Goal: Information Seeking & Learning: Learn about a topic

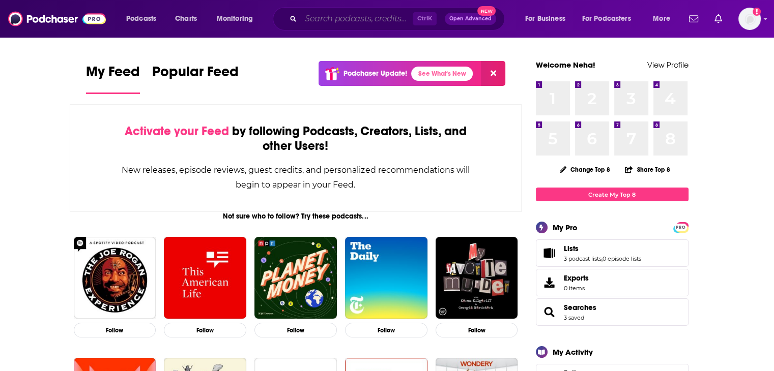
click at [326, 18] on input "Search podcasts, credits, & more..." at bounding box center [357, 19] width 112 height 16
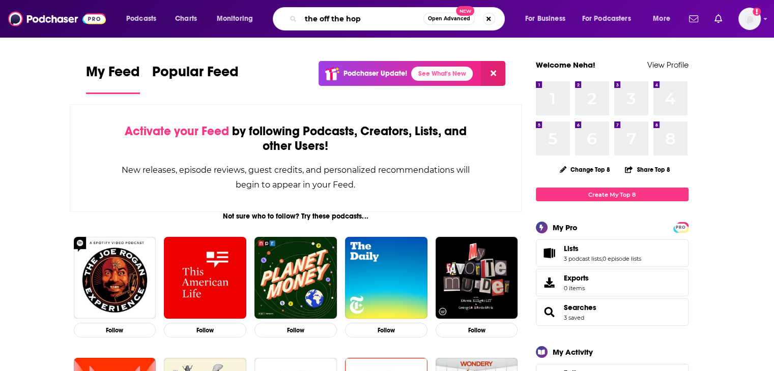
type input "the off the hop"
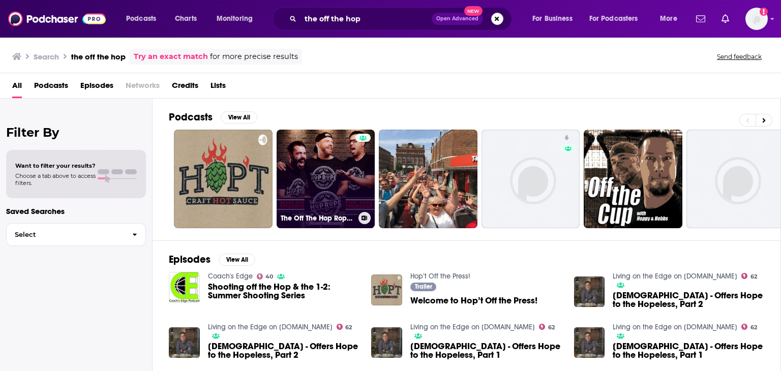
click at [338, 187] on link "The Off The Hop Rope Podcast" at bounding box center [326, 179] width 99 height 99
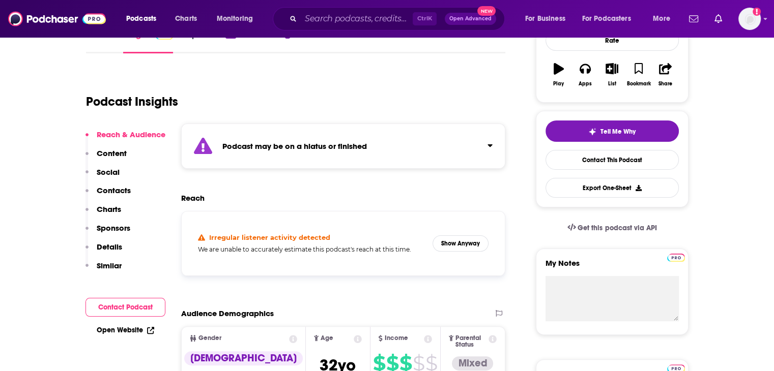
scroll to position [164, 0]
click at [112, 169] on p "Social" at bounding box center [108, 172] width 23 height 10
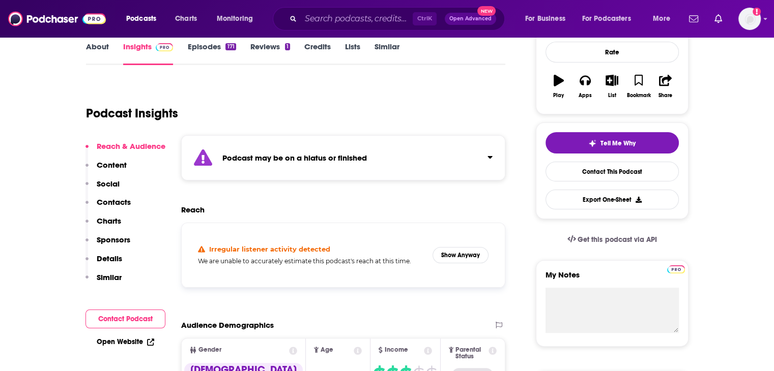
scroll to position [0, 0]
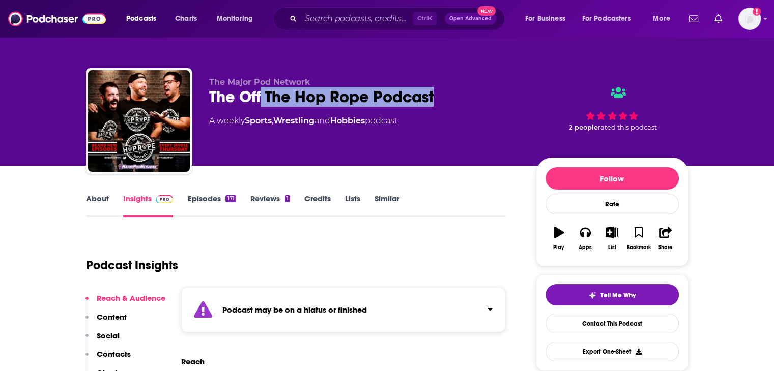
drag, startPoint x: 445, startPoint y: 99, endPoint x: 264, endPoint y: 90, distance: 181.3
click at [264, 90] on div "The Off The Hop Rope Podcast" at bounding box center [364, 97] width 310 height 20
copy h2 "The Off The Hop Rope Podcast"
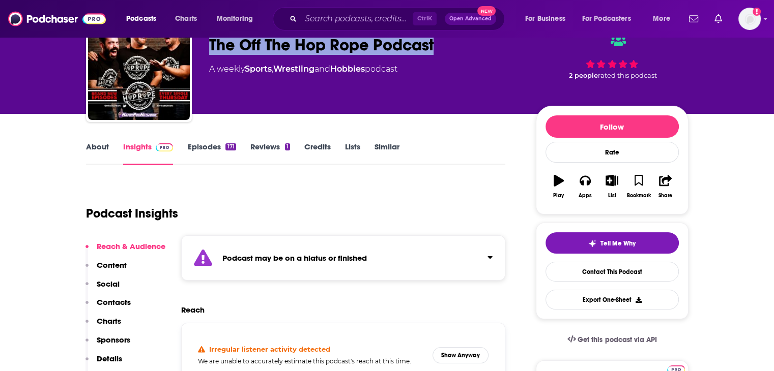
scroll to position [53, 0]
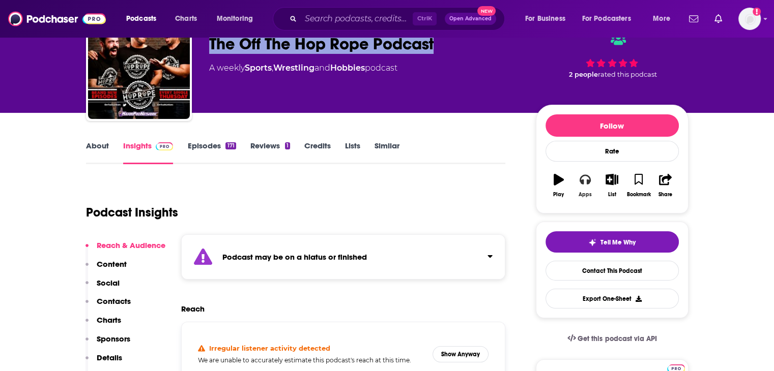
click at [582, 194] on div "Apps" at bounding box center [584, 195] width 13 height 6
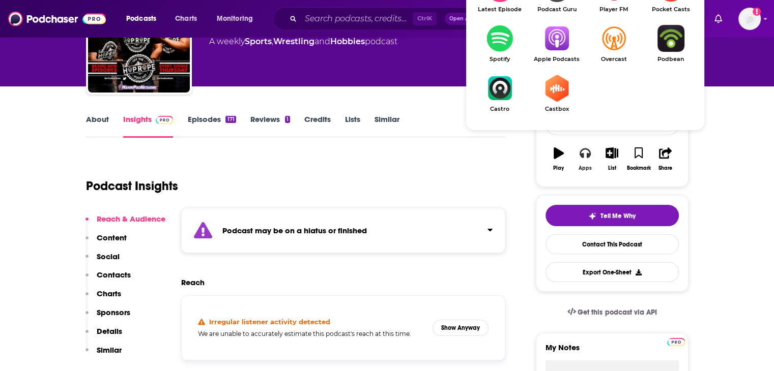
scroll to position [79, 0]
click at [552, 44] on img "Show Listen On dropdown" at bounding box center [556, 38] width 57 height 27
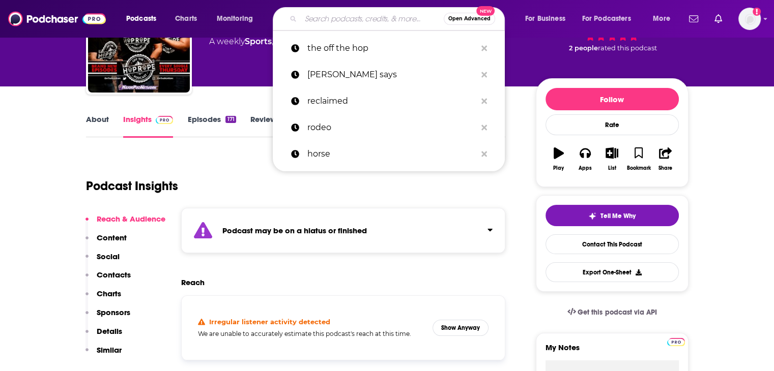
click at [341, 21] on input "Search podcasts, credits, & more..." at bounding box center [372, 19] width 143 height 16
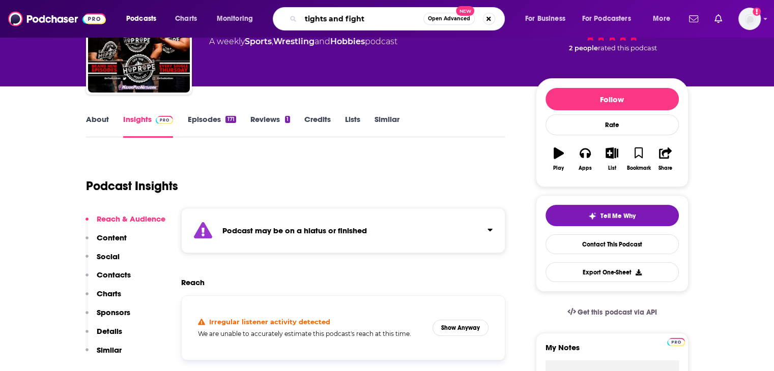
type input "tights and fights"
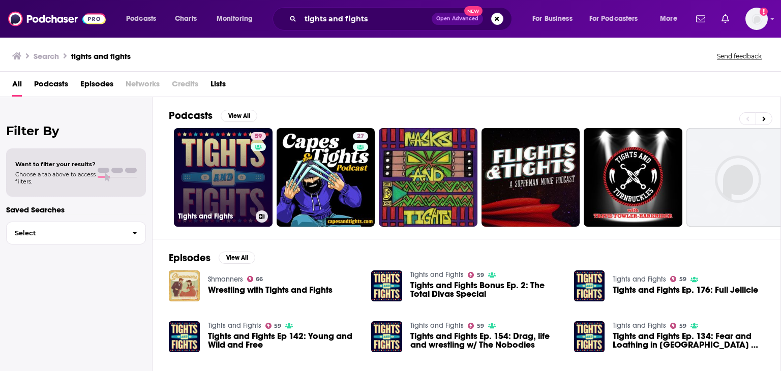
click at [220, 146] on link "59 Tights and Fights" at bounding box center [223, 177] width 99 height 99
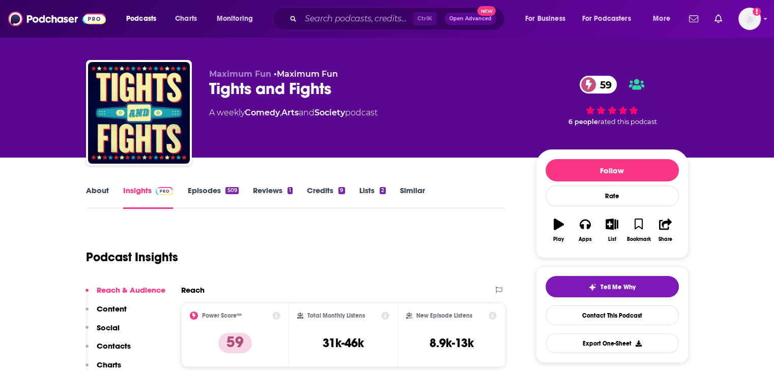
scroll to position [74, 0]
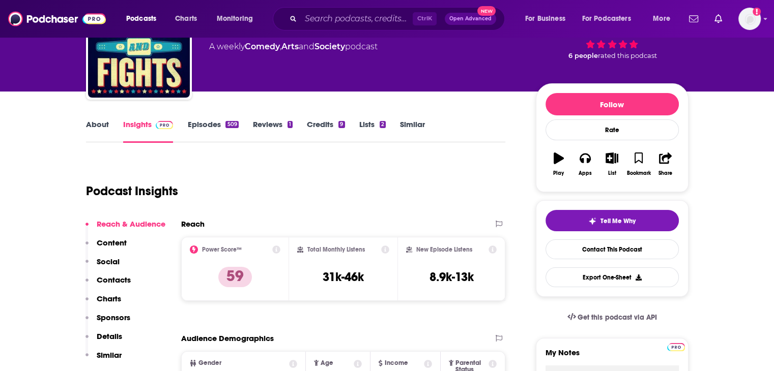
click at [560, 155] on icon "button" at bounding box center [558, 158] width 10 height 11
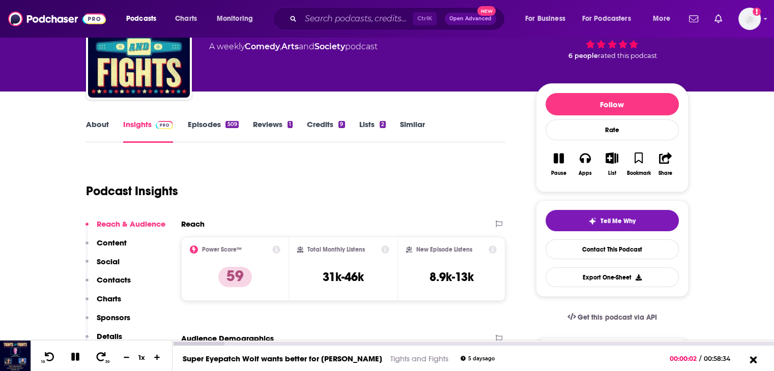
click at [753, 358] on icon at bounding box center [752, 360] width 13 height 10
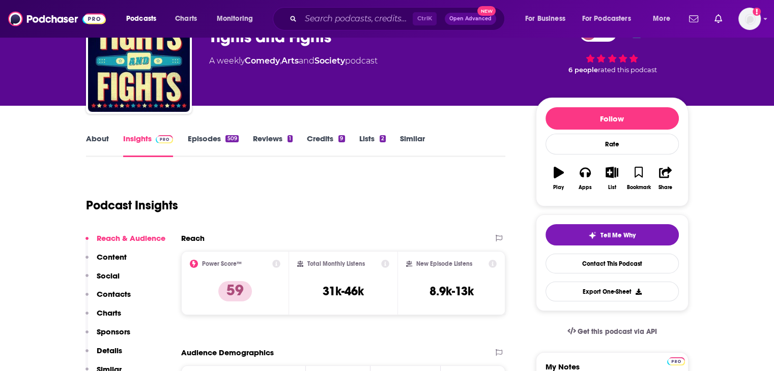
scroll to position [65, 0]
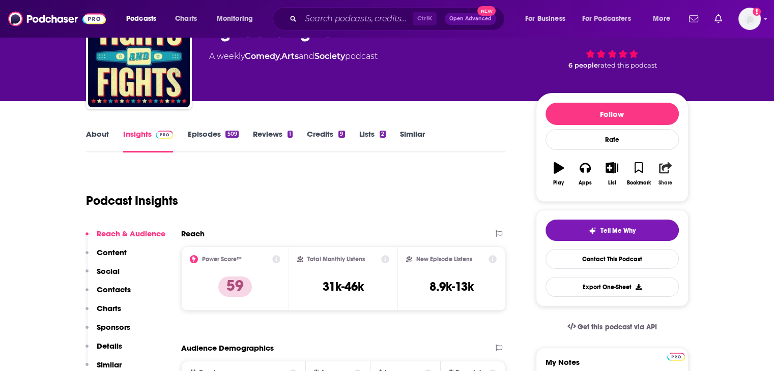
click at [659, 172] on icon "button" at bounding box center [665, 167] width 13 height 11
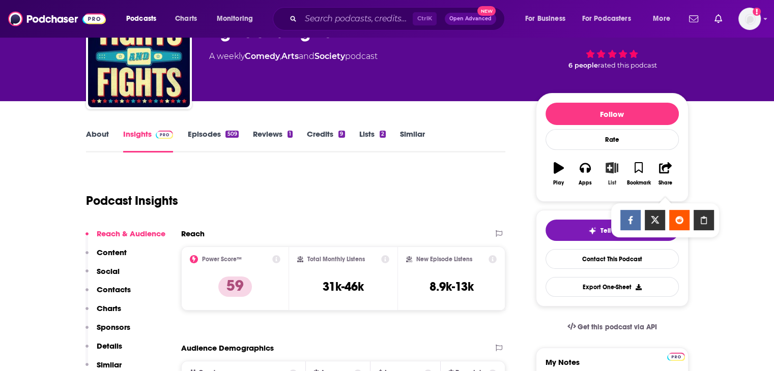
click at [610, 169] on icon "button" at bounding box center [611, 167] width 13 height 11
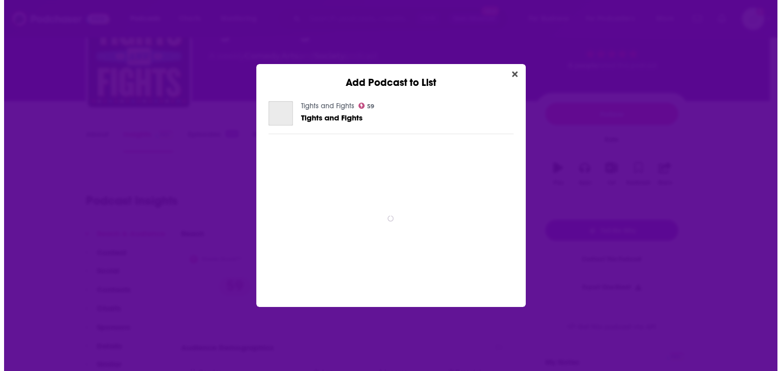
scroll to position [0, 0]
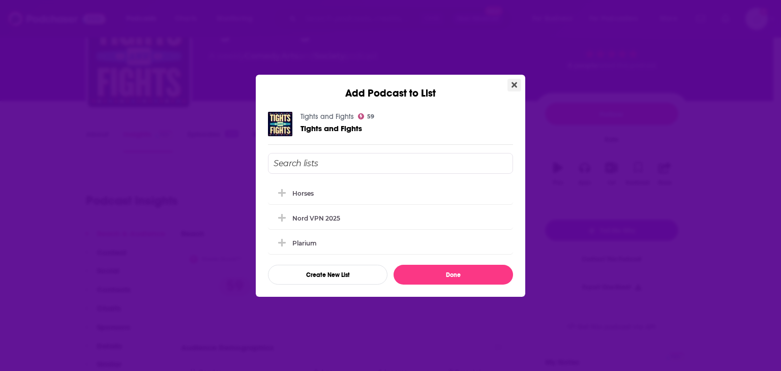
click at [510, 83] on button "Close" at bounding box center [515, 85] width 14 height 13
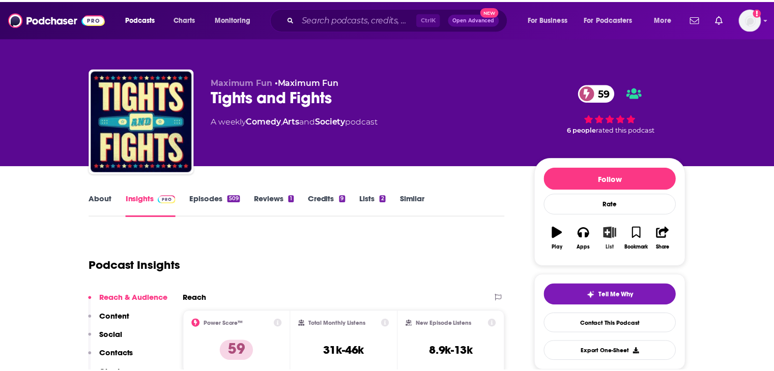
scroll to position [65, 0]
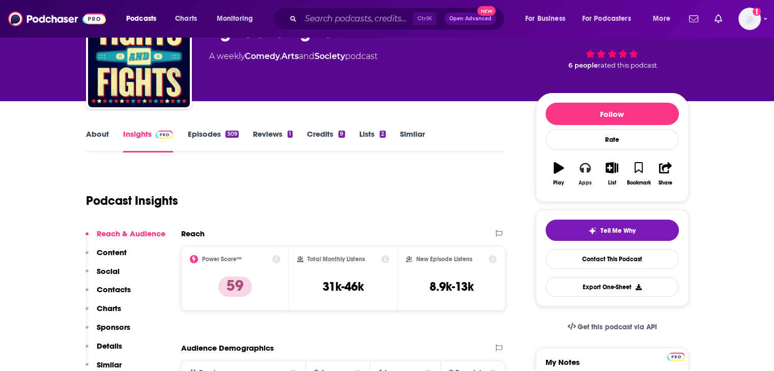
click at [582, 168] on icon "button" at bounding box center [584, 168] width 11 height 10
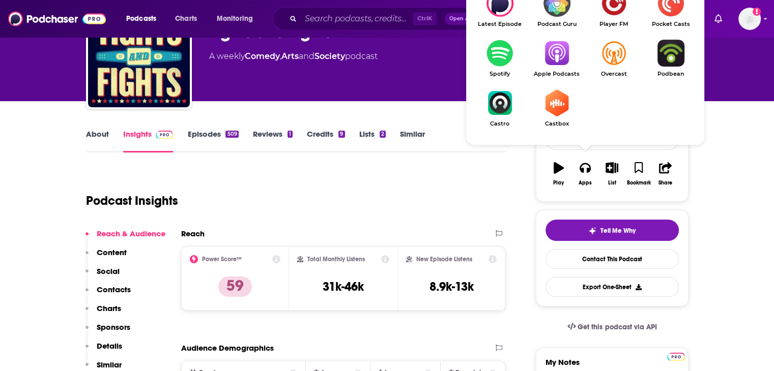
click at [557, 52] on img "Show Listen On dropdown" at bounding box center [556, 53] width 57 height 27
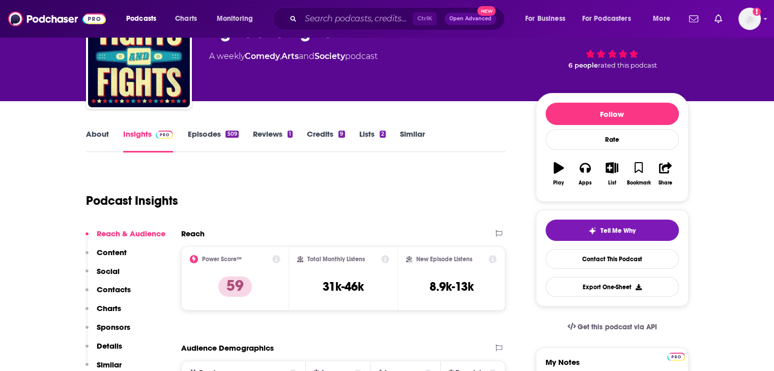
scroll to position [0, 0]
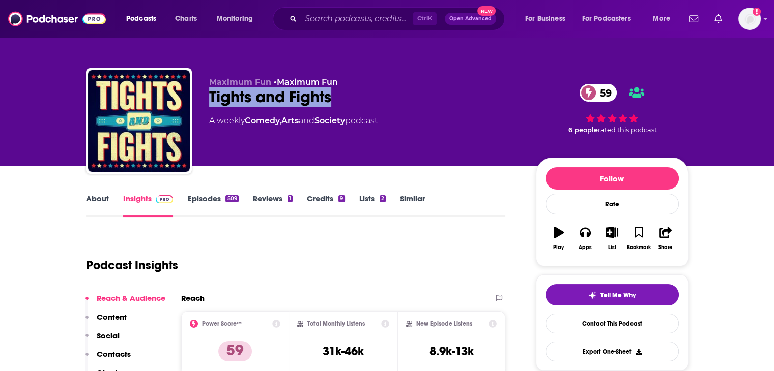
drag, startPoint x: 340, startPoint y: 99, endPoint x: 209, endPoint y: 92, distance: 130.9
click at [209, 92] on div "Tights and Fights 59" at bounding box center [364, 97] width 310 height 20
copy h2 "Tights and Fights"
click at [582, 232] on icon "button" at bounding box center [584, 232] width 11 height 11
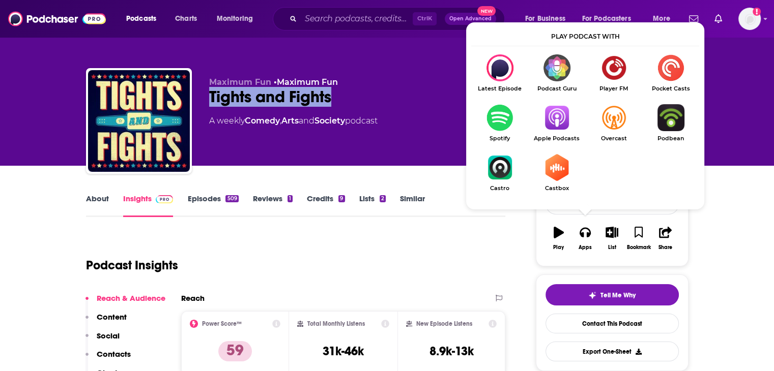
click at [560, 114] on img "Show Listen On dropdown" at bounding box center [556, 117] width 57 height 27
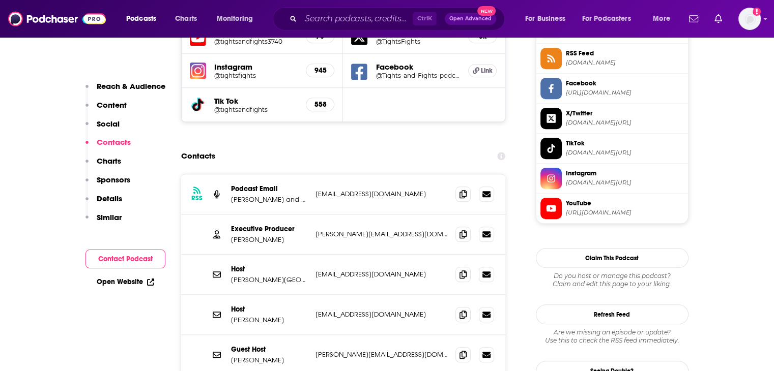
scroll to position [948, 0]
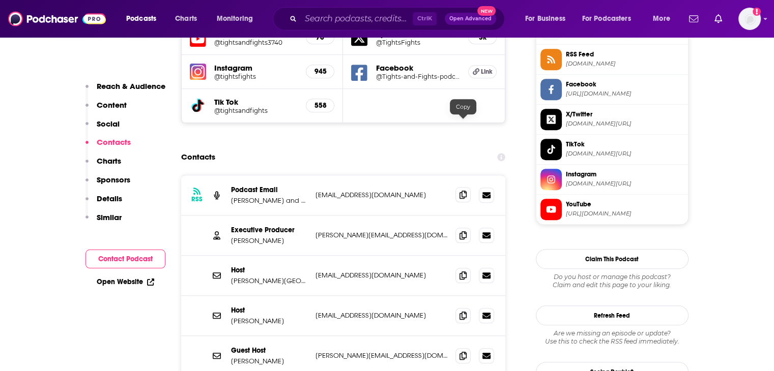
click at [461, 191] on icon at bounding box center [462, 195] width 7 height 8
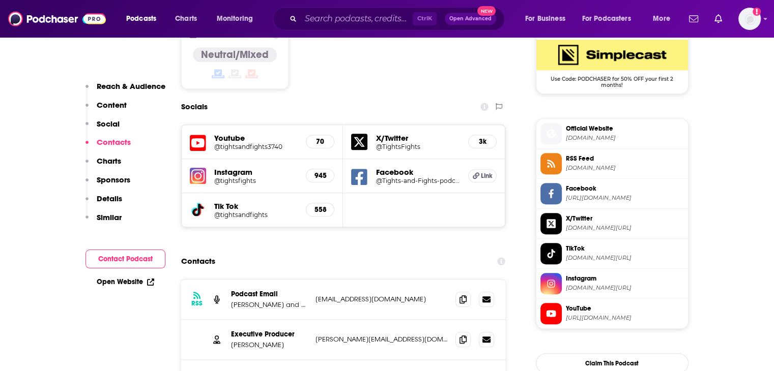
scroll to position [883, 0]
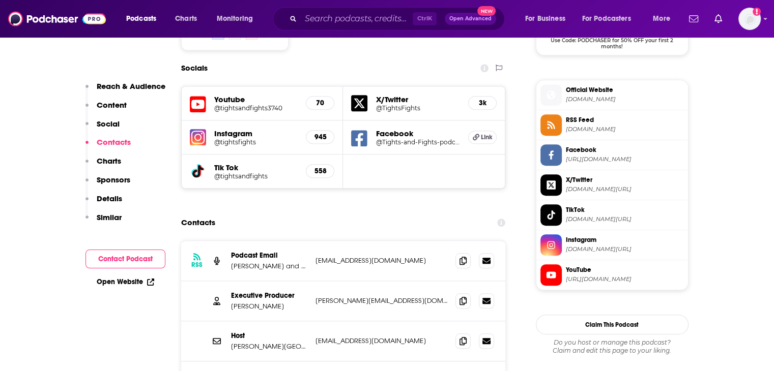
click at [584, 270] on span "YouTube" at bounding box center [625, 270] width 118 height 9
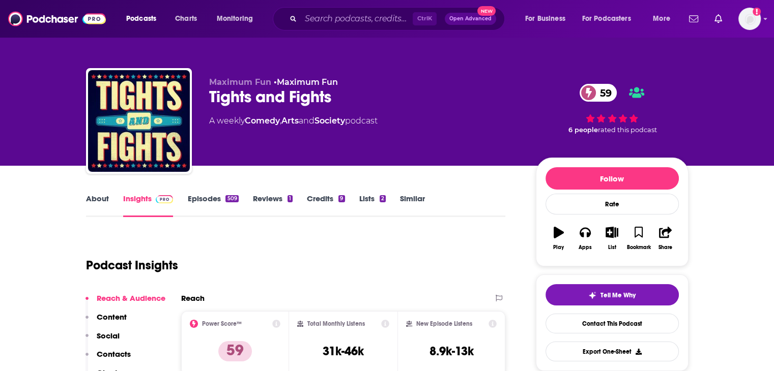
scroll to position [75, 0]
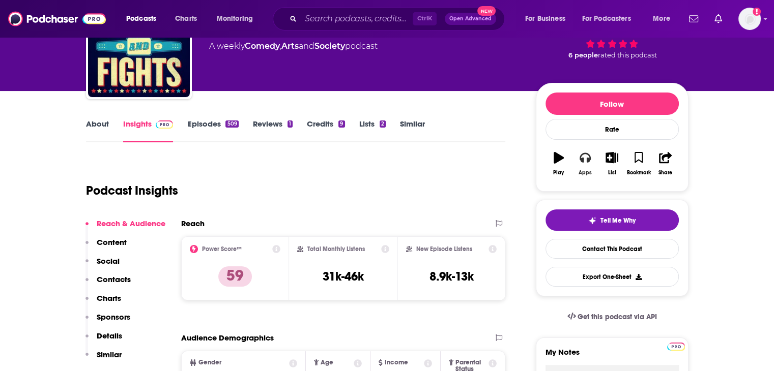
click at [584, 170] on div "Apps" at bounding box center [584, 173] width 13 height 6
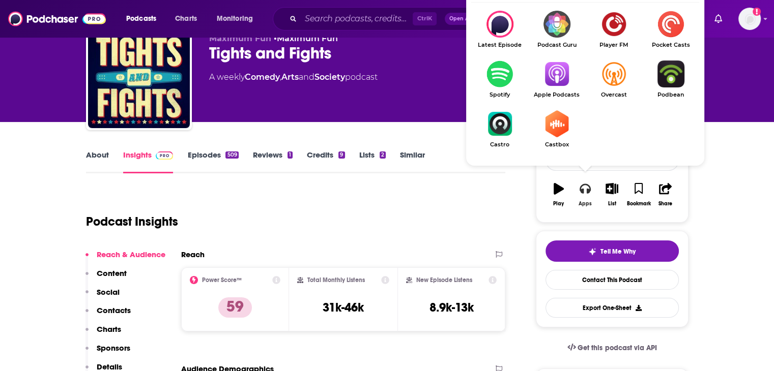
scroll to position [44, 0]
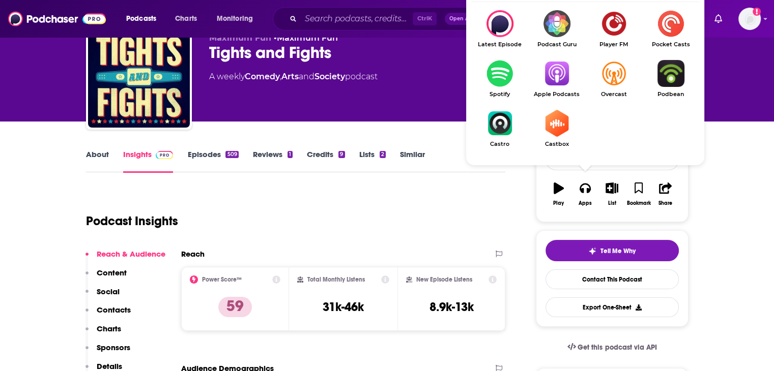
click at [498, 74] on img "Show Listen On dropdown" at bounding box center [499, 73] width 57 height 27
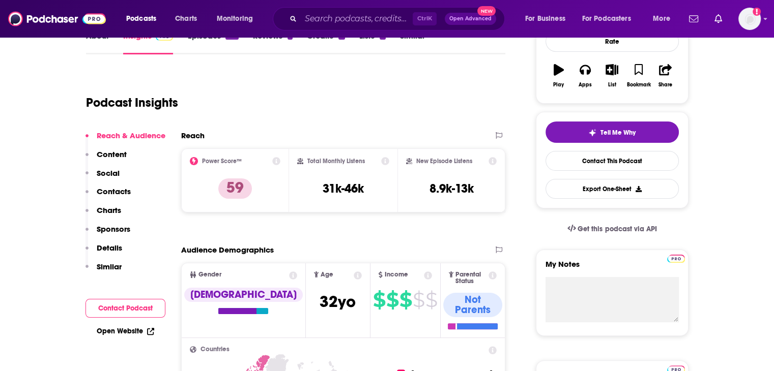
scroll to position [164, 0]
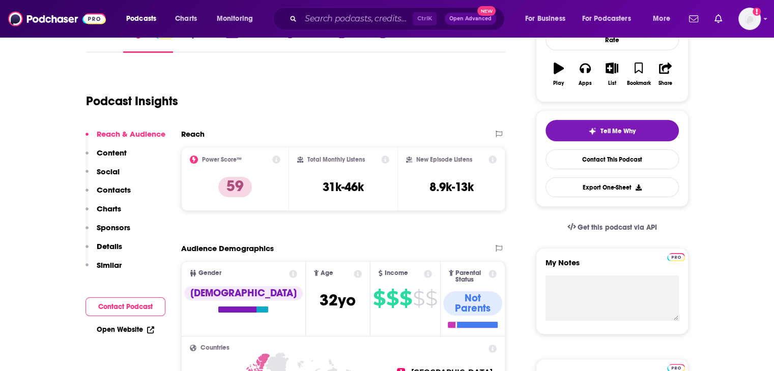
click at [100, 168] on p "Social" at bounding box center [108, 172] width 23 height 10
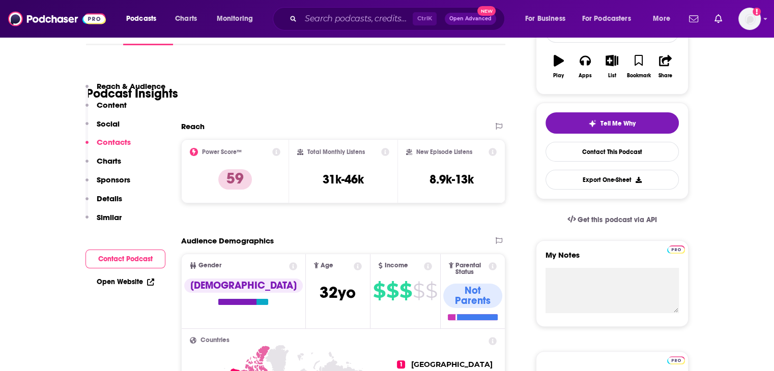
scroll to position [0, 0]
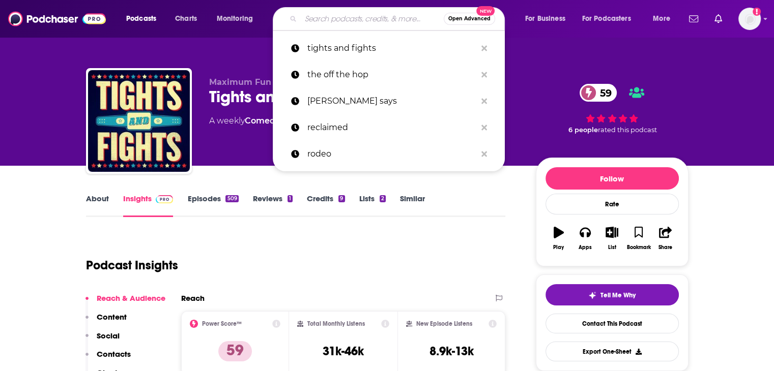
click at [357, 15] on input "Search podcasts, credits, & more..." at bounding box center [372, 19] width 143 height 16
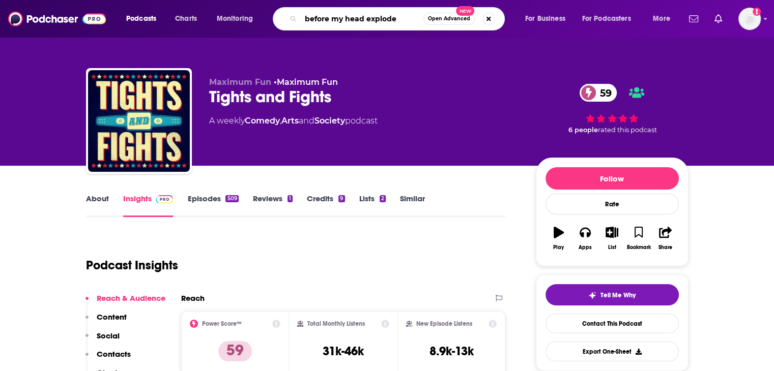
type input "before my head explodes"
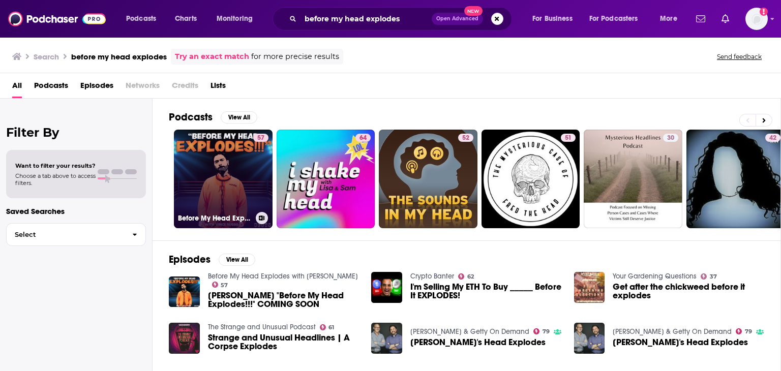
click at [249, 161] on link "57 Before My Head Explodes with [PERSON_NAME]" at bounding box center [223, 179] width 99 height 99
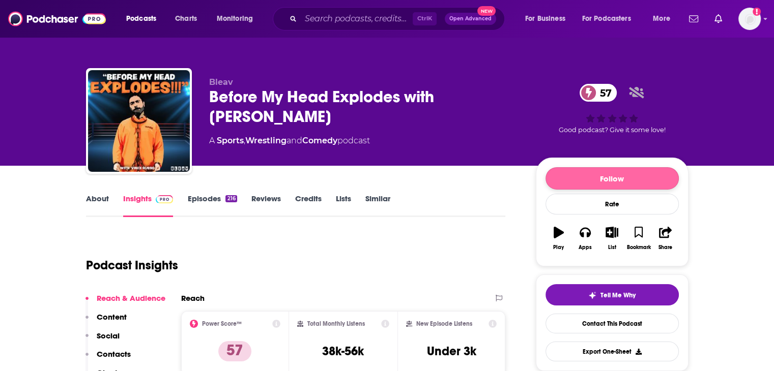
scroll to position [162, 0]
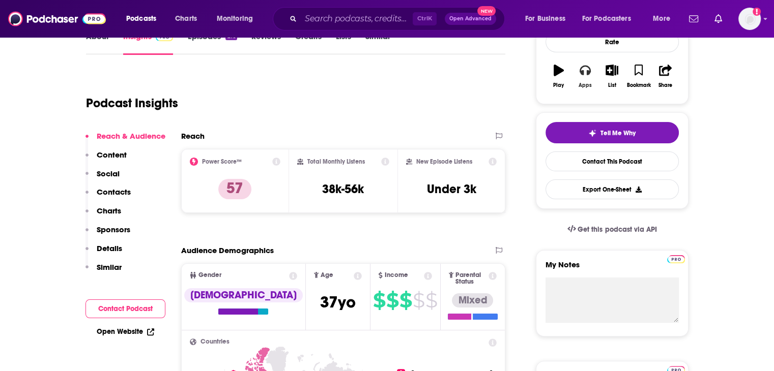
click at [581, 71] on icon "button" at bounding box center [584, 71] width 11 height 10
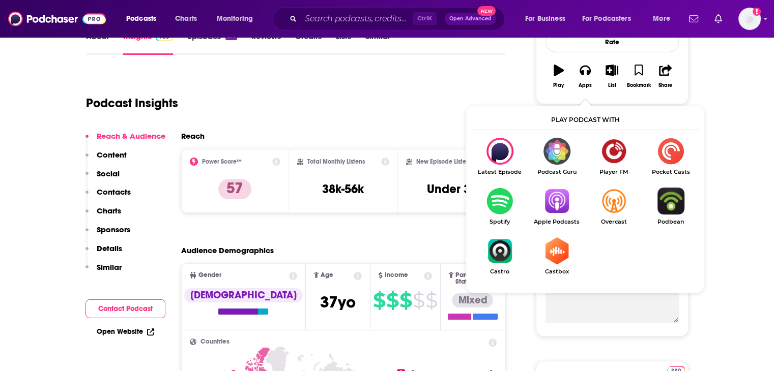
click at [556, 201] on img "Show Listen On dropdown" at bounding box center [556, 201] width 57 height 27
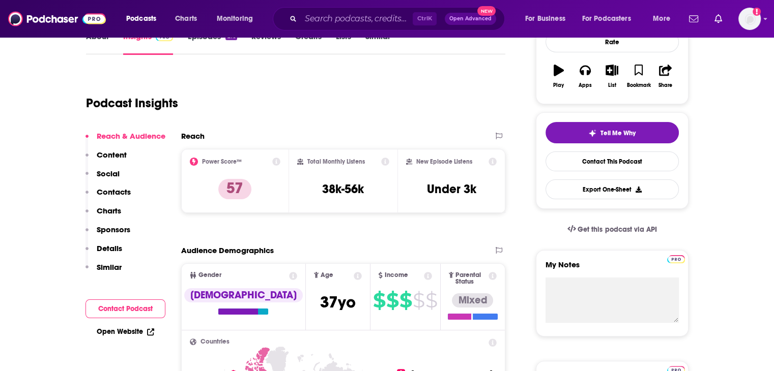
scroll to position [0, 0]
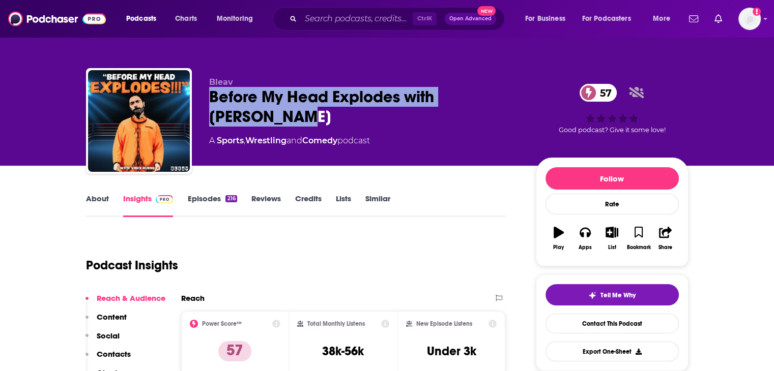
drag, startPoint x: 255, startPoint y: 119, endPoint x: 201, endPoint y: 98, distance: 57.8
click at [201, 98] on div "Bleav Before My Head Explodes with [PERSON_NAME] 57 A Sports , Wrestling and Co…" at bounding box center [387, 123] width 602 height 110
copy h2 "Before My Head Explodes with [PERSON_NAME]"
click at [585, 237] on icon "button" at bounding box center [584, 232] width 11 height 11
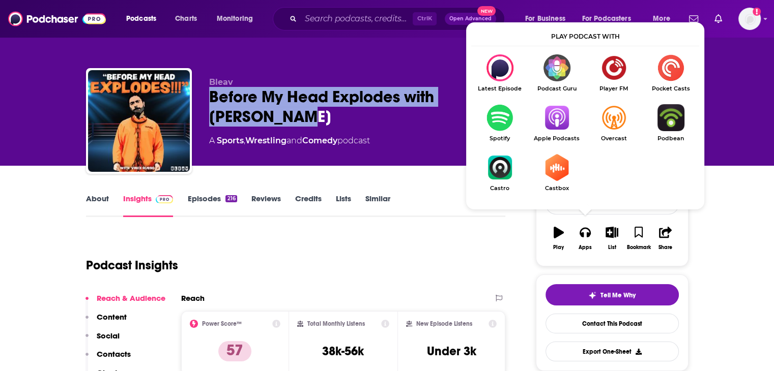
click at [505, 127] on img "Show Listen On dropdown" at bounding box center [499, 117] width 57 height 27
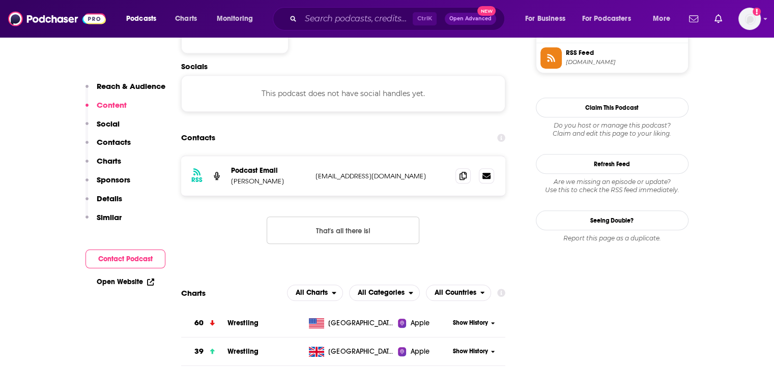
scroll to position [868, 0]
click at [463, 172] on icon at bounding box center [462, 176] width 7 height 8
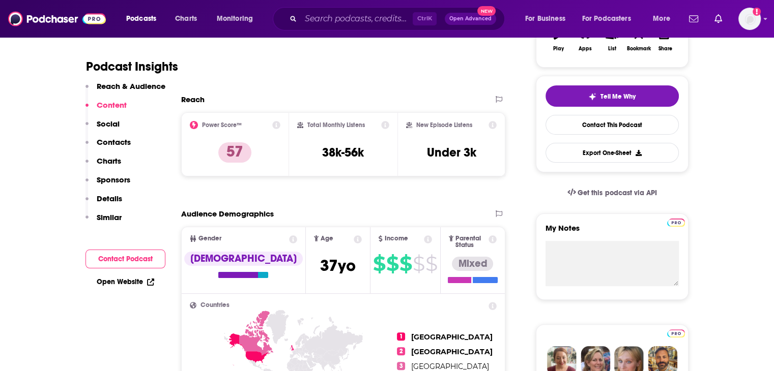
scroll to position [0, 0]
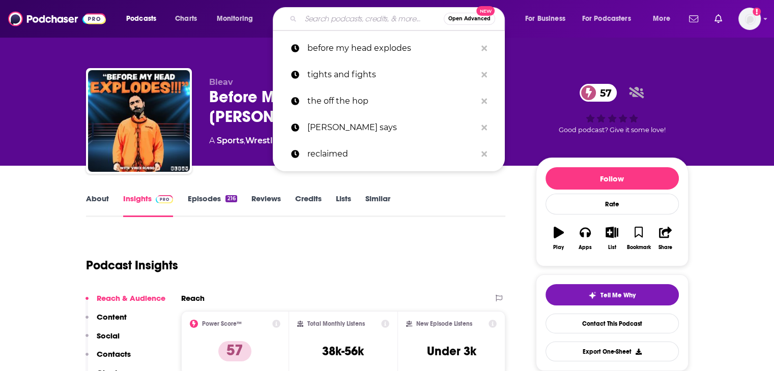
click at [310, 20] on input "Search podcasts, credits, & more..." at bounding box center [372, 19] width 143 height 16
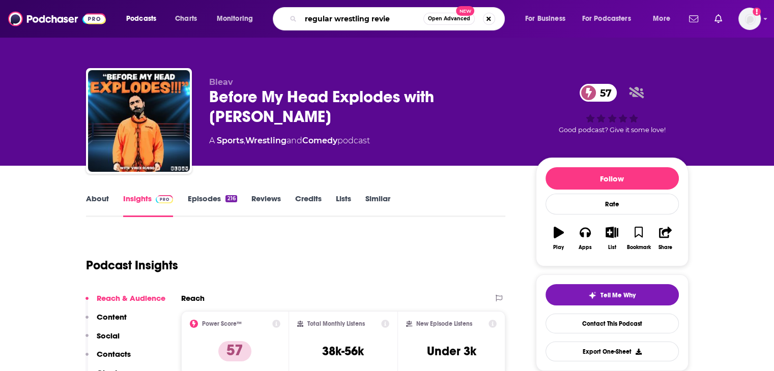
type input "regular wrestling review"
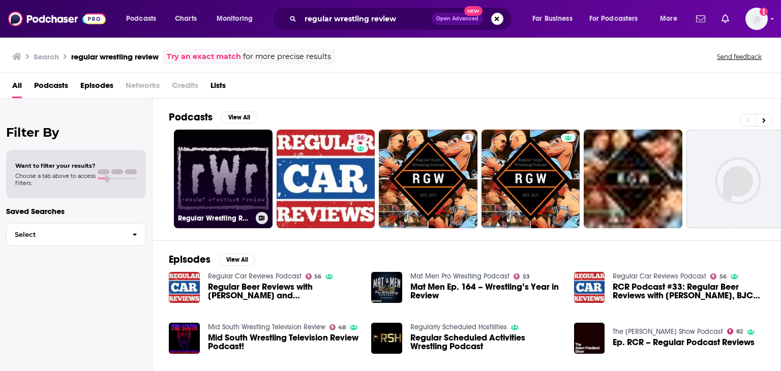
click at [227, 148] on link "Regular Wrestling Review" at bounding box center [223, 179] width 99 height 99
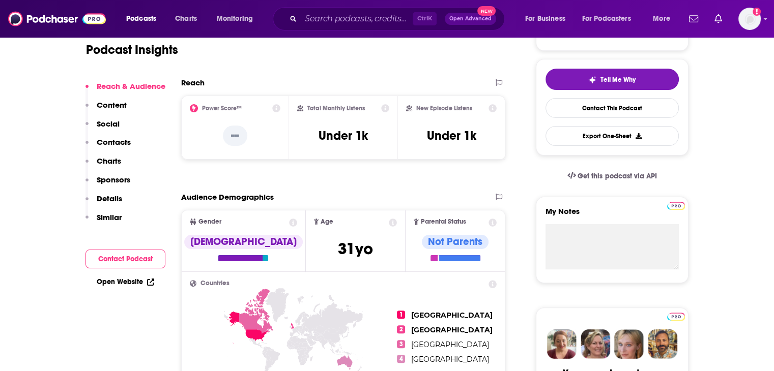
scroll to position [169, 0]
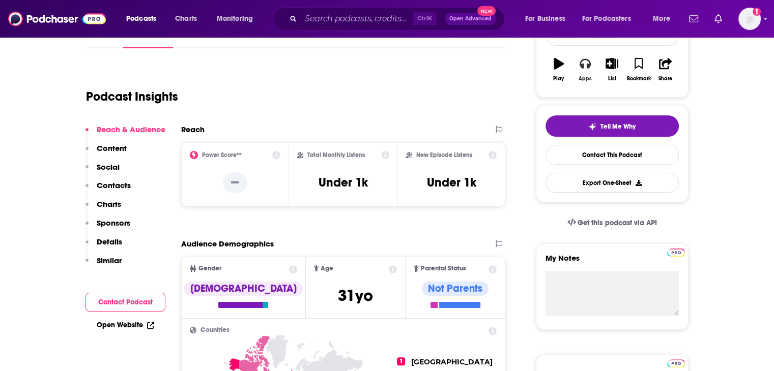
click at [589, 58] on icon "button" at bounding box center [584, 63] width 11 height 11
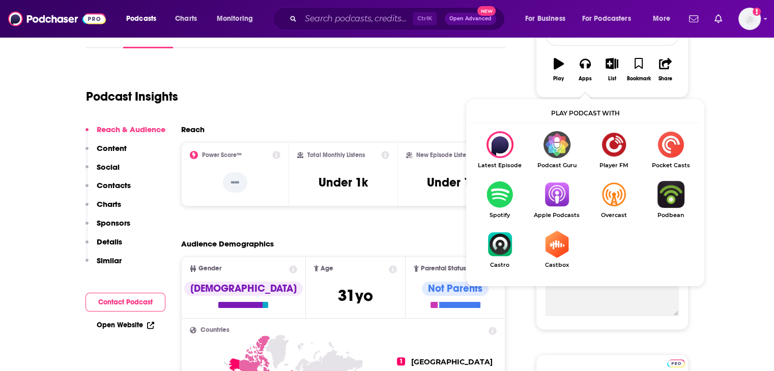
click at [555, 204] on img "Show Listen On dropdown" at bounding box center [556, 194] width 57 height 27
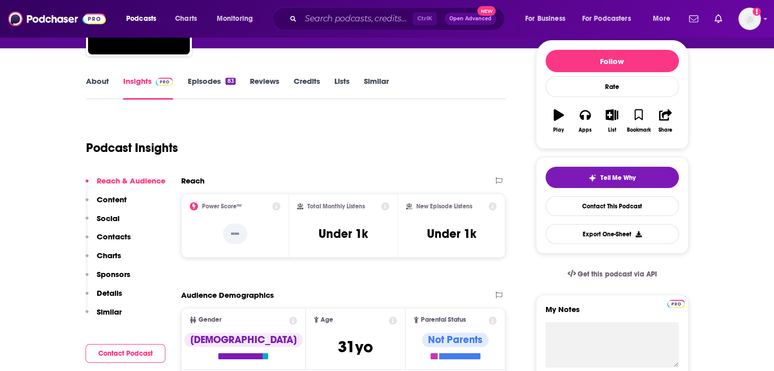
scroll to position [0, 0]
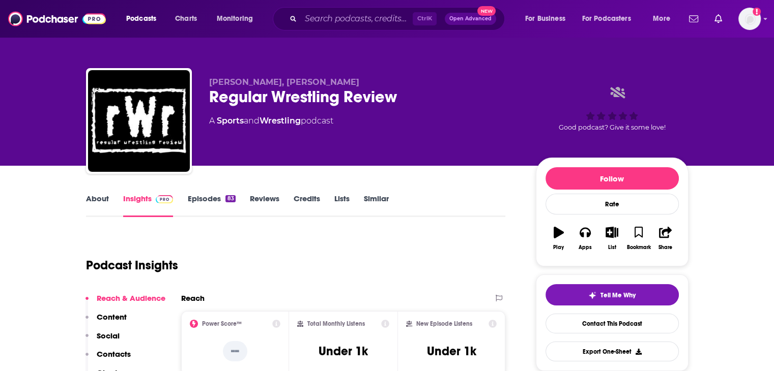
click at [757, 23] on img "Logged in as NehaLad" at bounding box center [749, 19] width 22 height 22
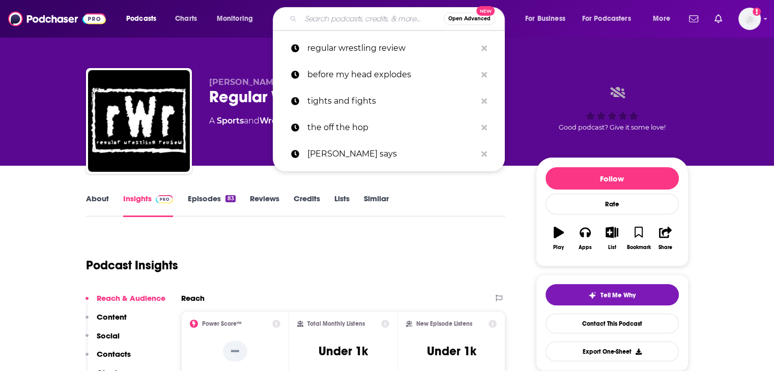
click at [340, 20] on input "Search podcasts, credits, & more..." at bounding box center [372, 19] width 143 height 16
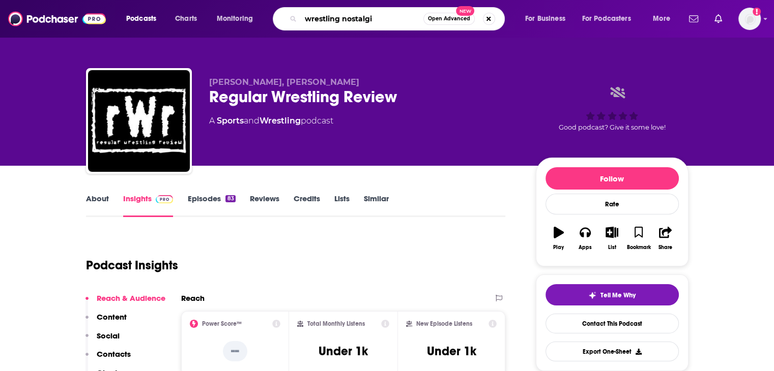
type input "wrestling nostalgia"
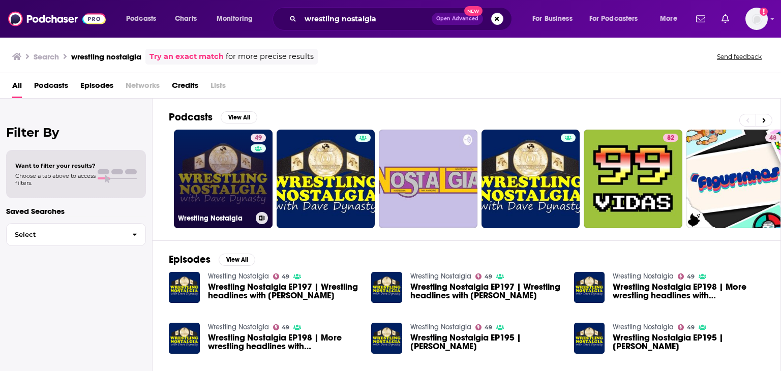
click at [230, 155] on link "49 Wrestling Nostalgia" at bounding box center [223, 179] width 99 height 99
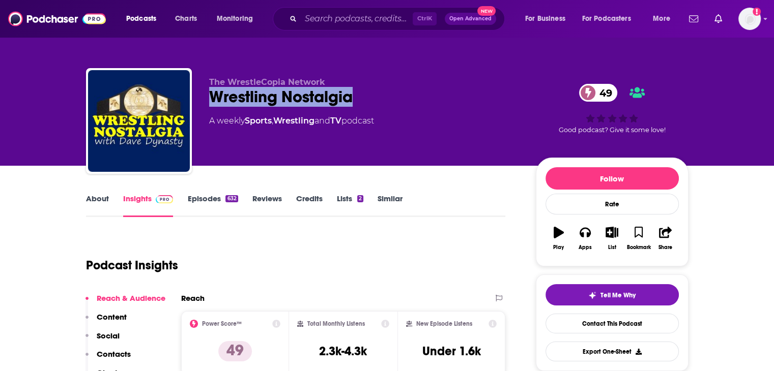
drag, startPoint x: 355, startPoint y: 96, endPoint x: 206, endPoint y: 96, distance: 149.1
click at [206, 96] on div "The WrestleCopia Network Wrestling Nostalgia 49 A weekly Sports , Wrestling and…" at bounding box center [387, 123] width 602 height 110
copy h2 "Wrestling Nostalgia"
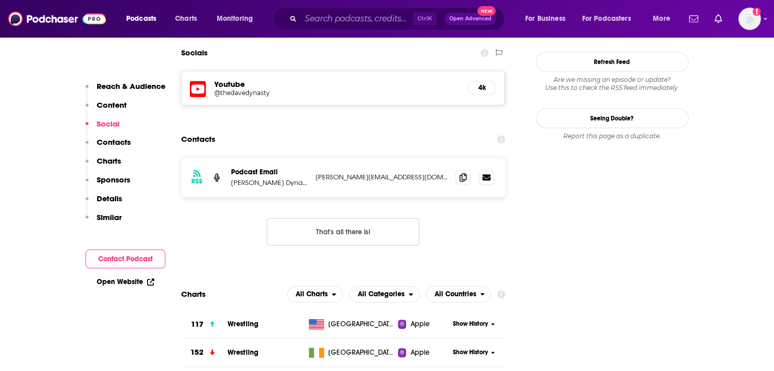
scroll to position [769, 0]
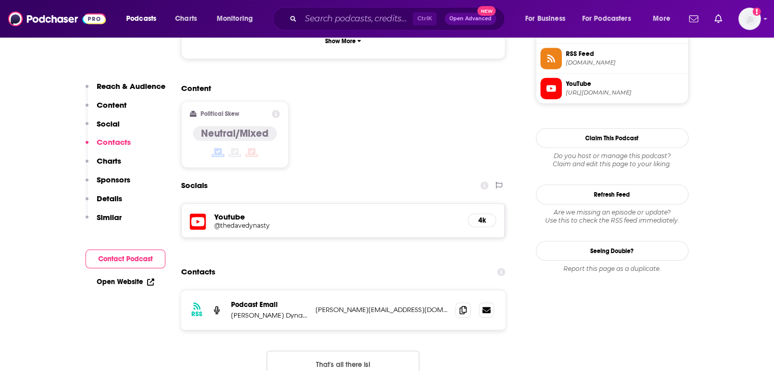
click at [193, 213] on icon at bounding box center [198, 222] width 16 height 19
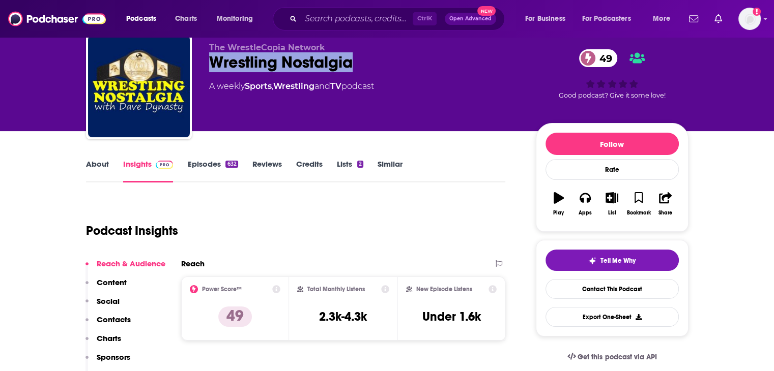
scroll to position [36, 0]
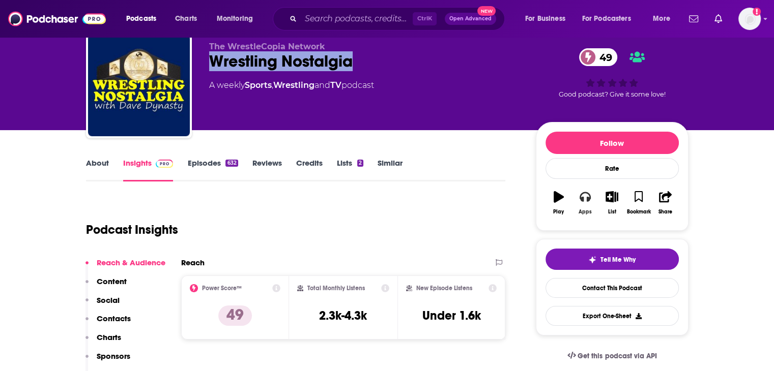
click at [589, 207] on button "Apps" at bounding box center [585, 203] width 26 height 37
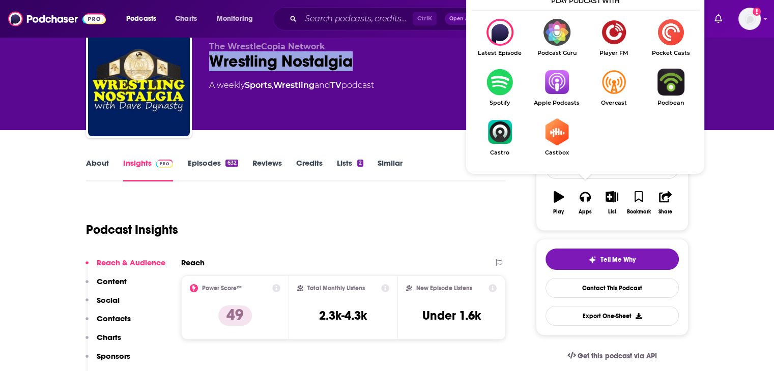
click at [564, 81] on img "Show Listen On dropdown" at bounding box center [556, 82] width 57 height 27
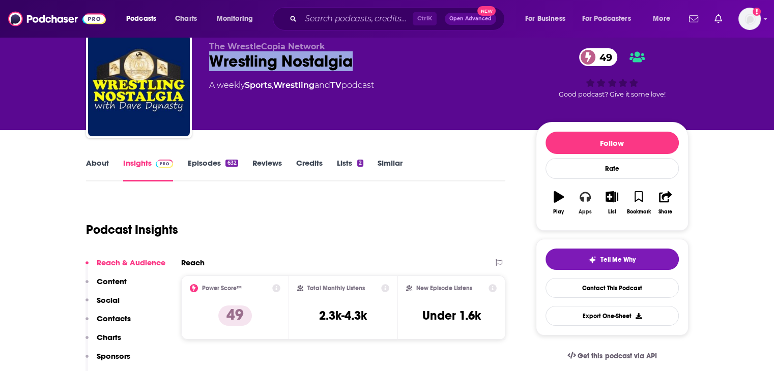
click at [588, 202] on icon "button" at bounding box center [584, 196] width 11 height 11
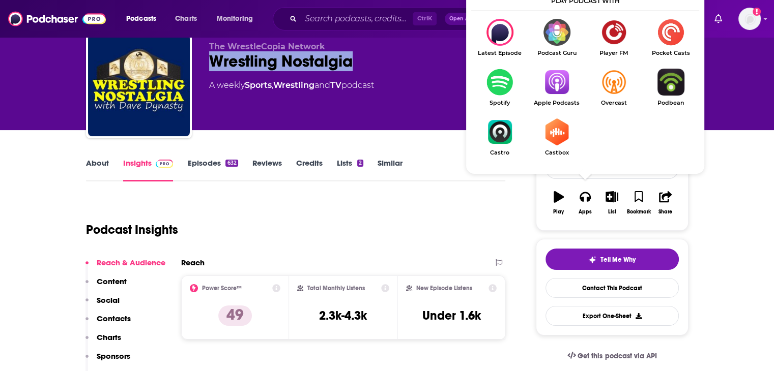
click at [499, 84] on img "Show Listen On dropdown" at bounding box center [499, 82] width 57 height 27
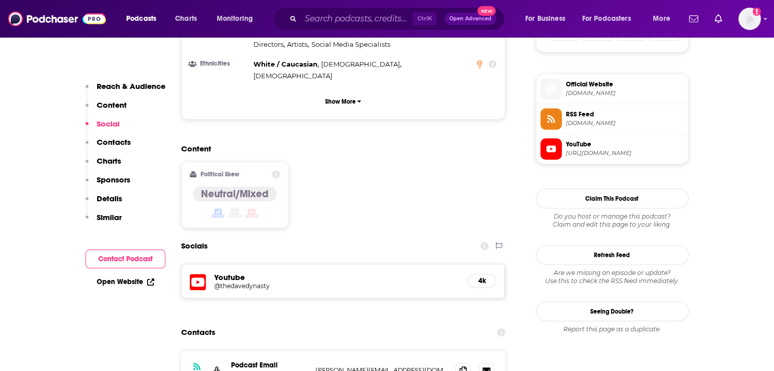
scroll to position [836, 0]
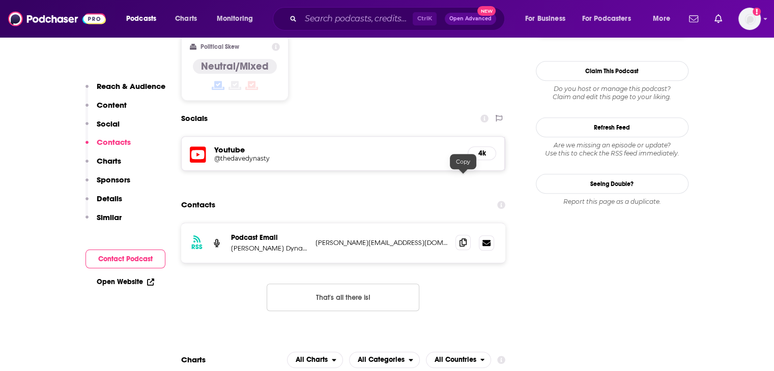
click at [464, 239] on icon at bounding box center [462, 243] width 7 height 8
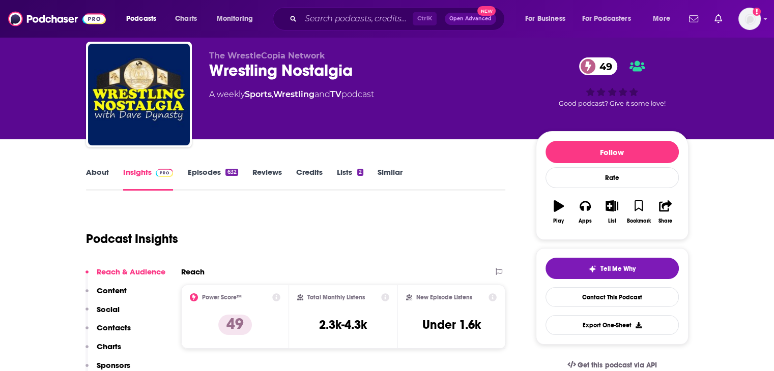
scroll to position [0, 0]
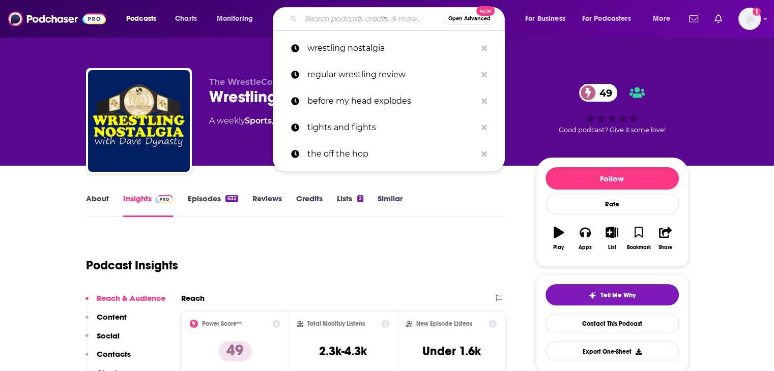
click at [338, 16] on input "Search podcasts, credits, & more..." at bounding box center [372, 19] width 143 height 16
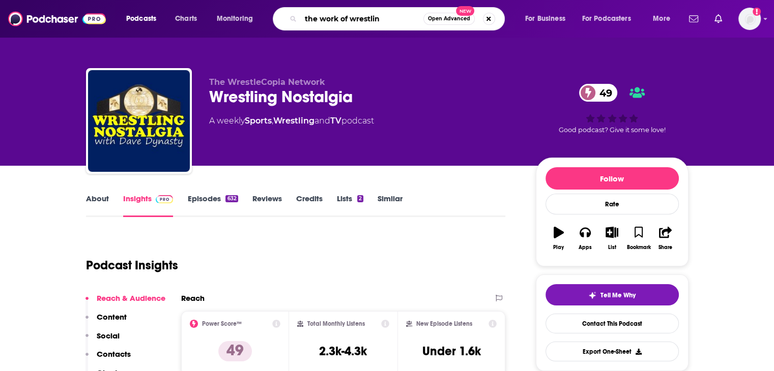
type input "the work of wrestling"
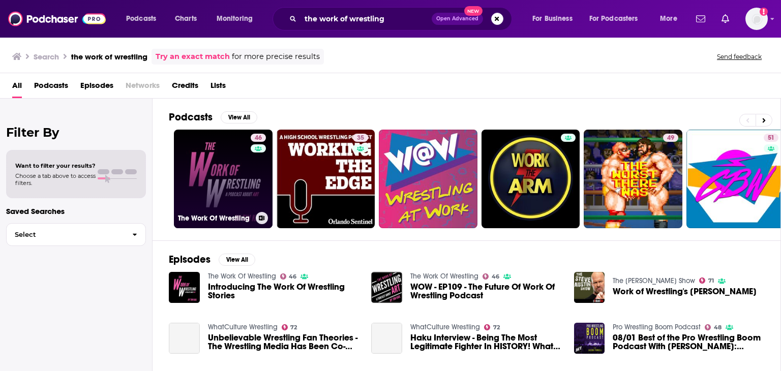
click at [216, 177] on link "46 The Work Of Wrestling" at bounding box center [223, 179] width 99 height 99
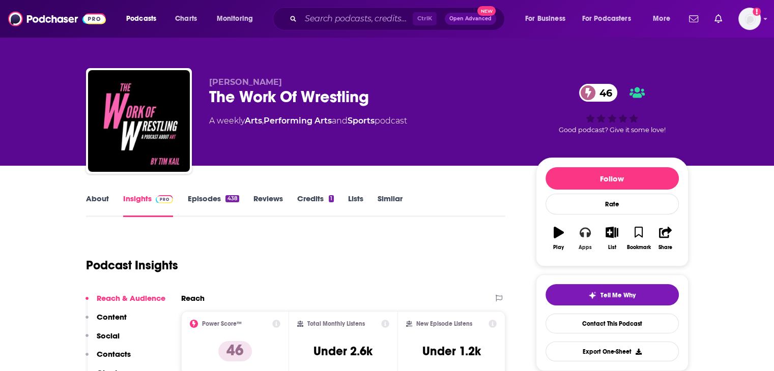
click at [585, 235] on icon "button" at bounding box center [584, 232] width 11 height 11
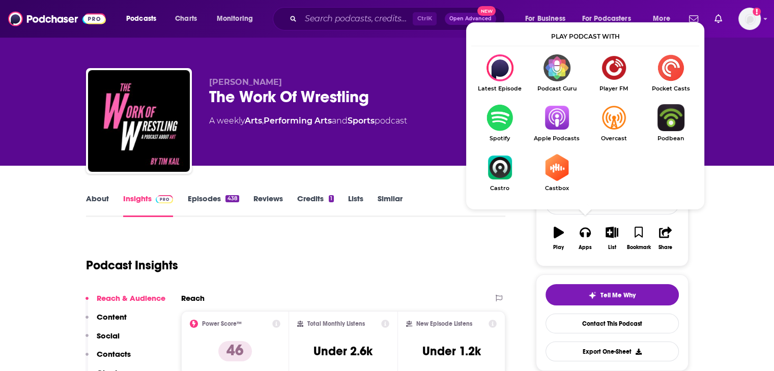
click at [557, 125] on img "Show Listen On dropdown" at bounding box center [556, 117] width 57 height 27
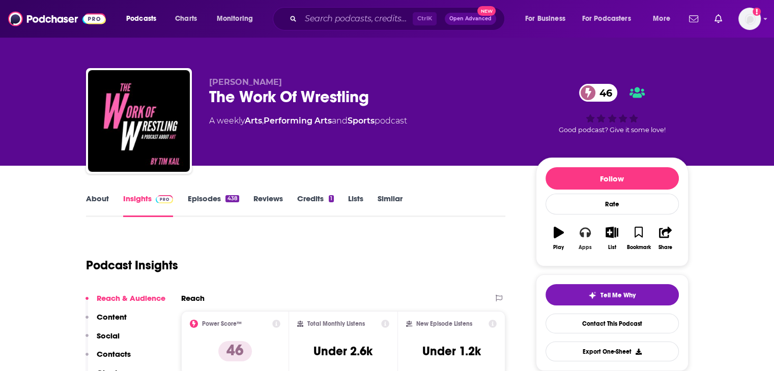
click at [594, 241] on button "Apps" at bounding box center [585, 238] width 26 height 37
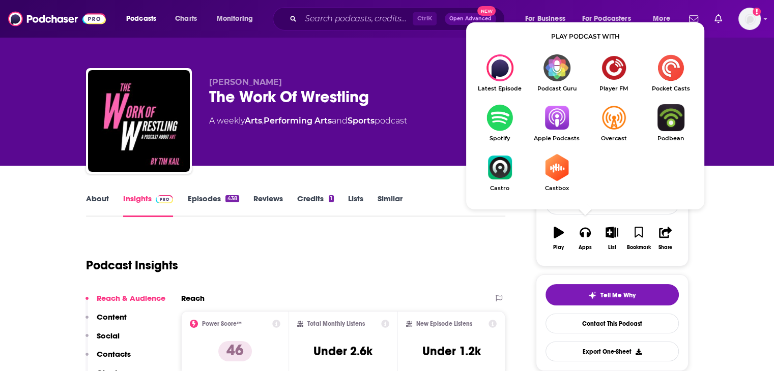
click at [497, 113] on img "Show Listen On dropdown" at bounding box center [499, 117] width 57 height 27
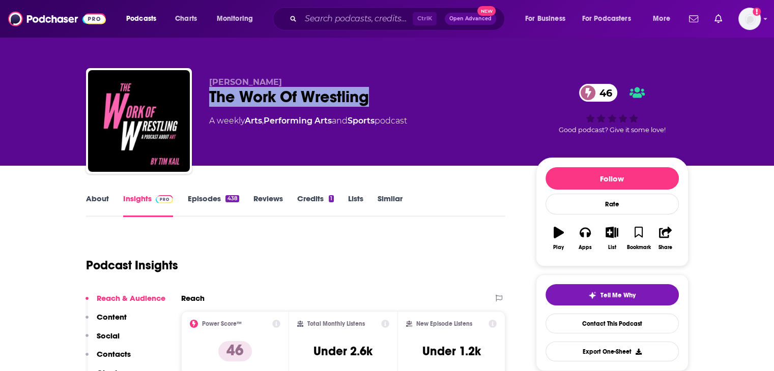
drag, startPoint x: 377, startPoint y: 98, endPoint x: 206, endPoint y: 87, distance: 171.7
click at [206, 87] on div "[PERSON_NAME] The Work Of Wrestling 46 A weekly Arts , Performing Arts and Spor…" at bounding box center [387, 123] width 602 height 110
copy h2 "The Work Of Wrestling"
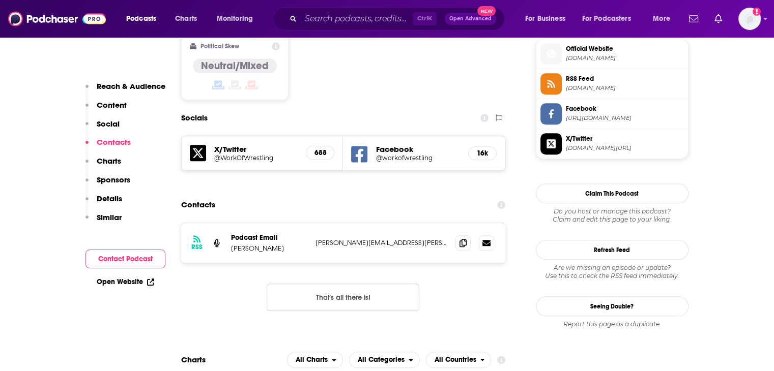
scroll to position [901, 0]
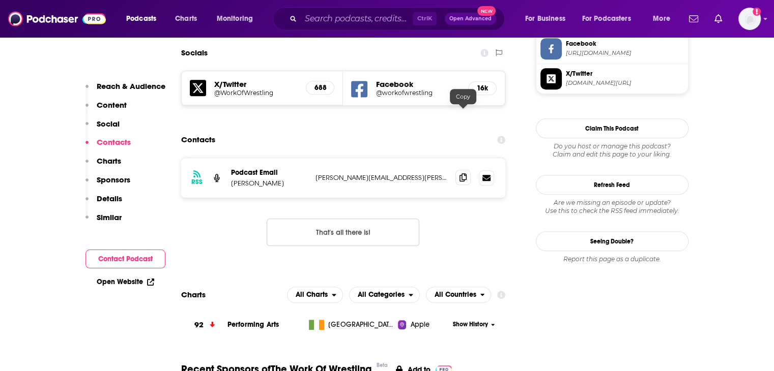
click at [462, 173] on icon at bounding box center [462, 177] width 7 height 8
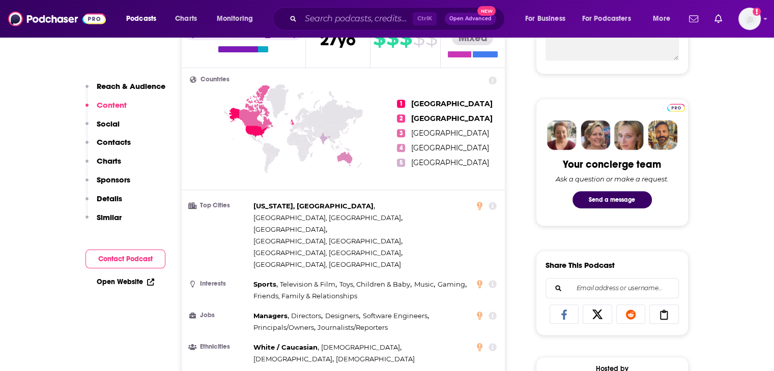
scroll to position [0, 0]
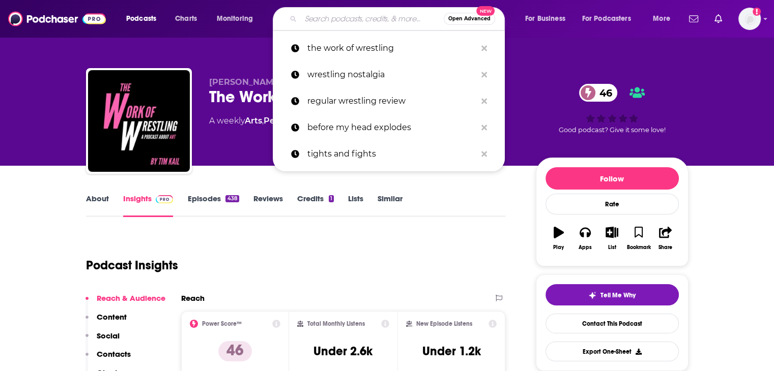
click at [326, 22] on input "Search podcasts, credits, & more..." at bounding box center [372, 19] width 143 height 16
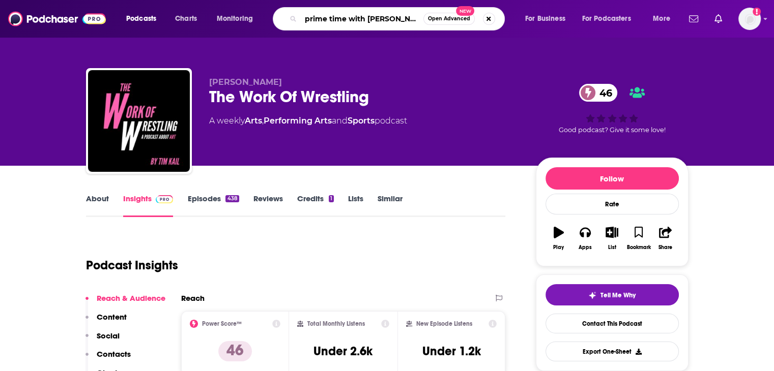
type input "prime time with [PERSON_NAME]"
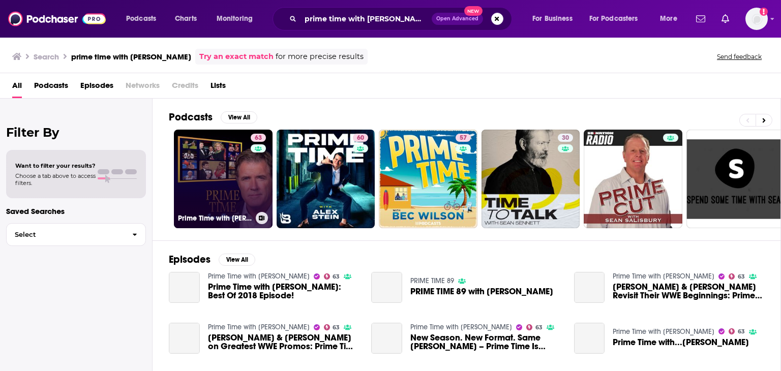
click at [225, 163] on link "63 Prime Time with [PERSON_NAME]" at bounding box center [223, 179] width 99 height 99
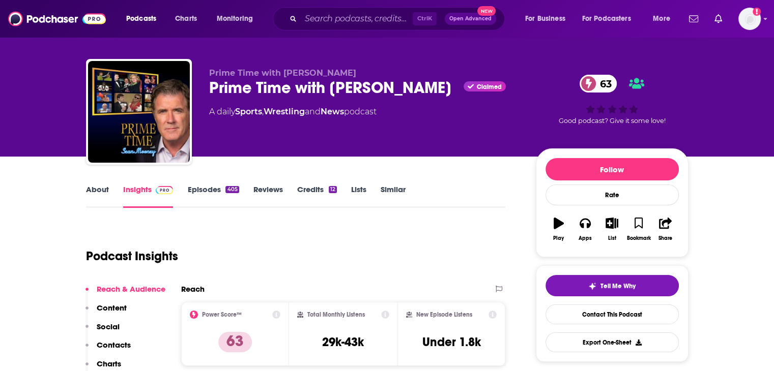
scroll to position [4, 0]
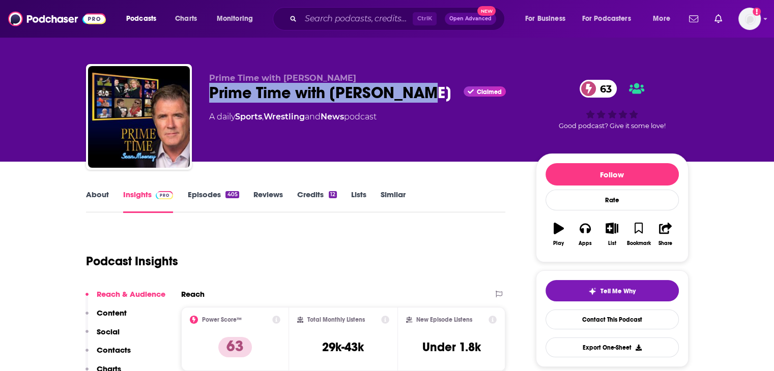
drag, startPoint x: 432, startPoint y: 94, endPoint x: 206, endPoint y: 100, distance: 226.5
click at [206, 100] on div "Prime Time with [PERSON_NAME] Prime Time with [PERSON_NAME] Claimed 63 A daily …" at bounding box center [387, 119] width 602 height 110
copy h2 "Prime Time with [PERSON_NAME]"
click at [584, 224] on icon "button" at bounding box center [584, 229] width 11 height 10
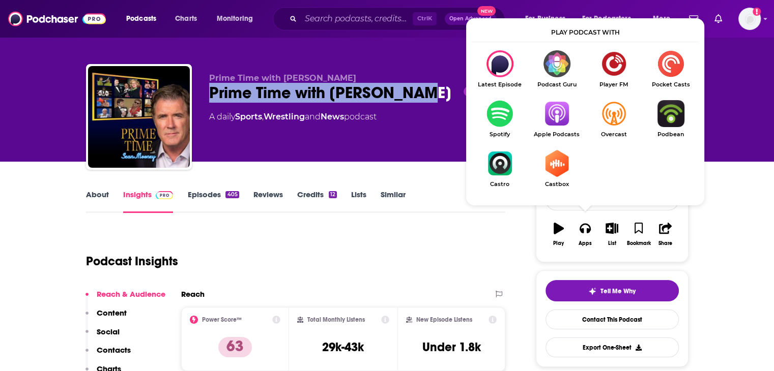
click at [495, 124] on img "Show Listen On dropdown" at bounding box center [499, 113] width 57 height 27
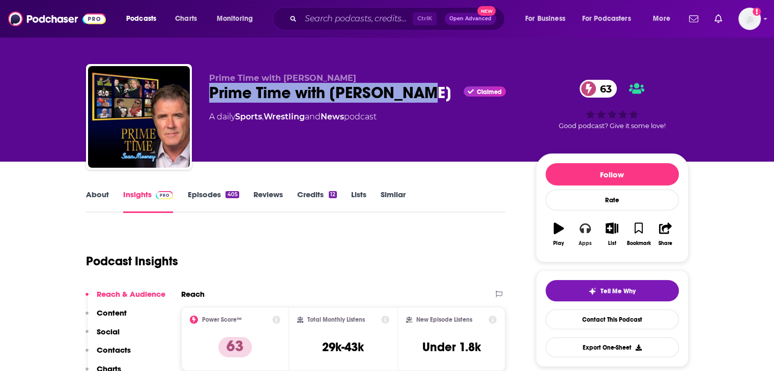
click at [586, 234] on icon "button" at bounding box center [584, 228] width 11 height 11
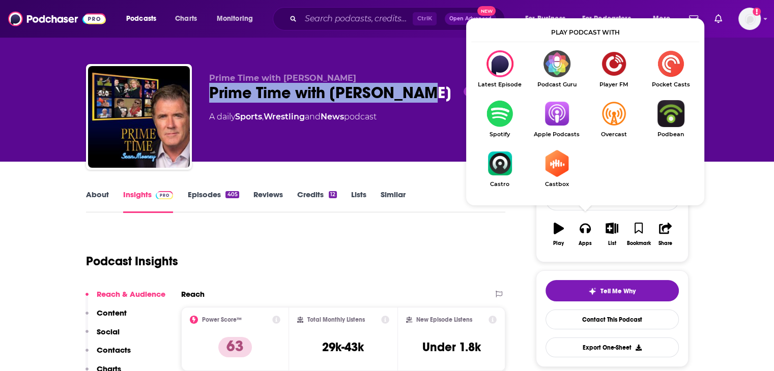
click at [552, 118] on img "Show Listen On dropdown" at bounding box center [556, 113] width 57 height 27
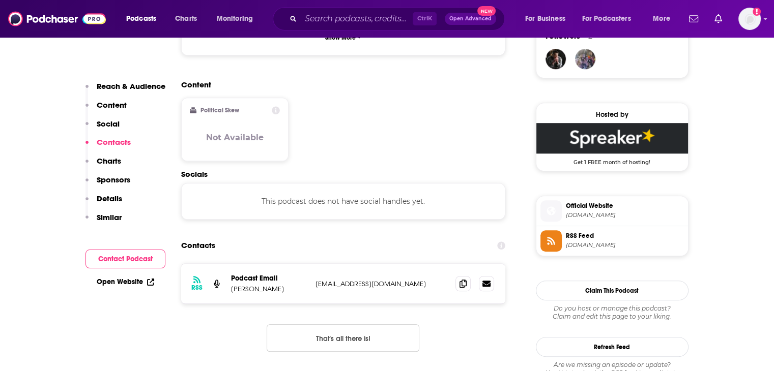
scroll to position [760, 0]
click at [459, 276] on span at bounding box center [462, 283] width 15 height 15
